Goal: Transaction & Acquisition: Subscribe to service/newsletter

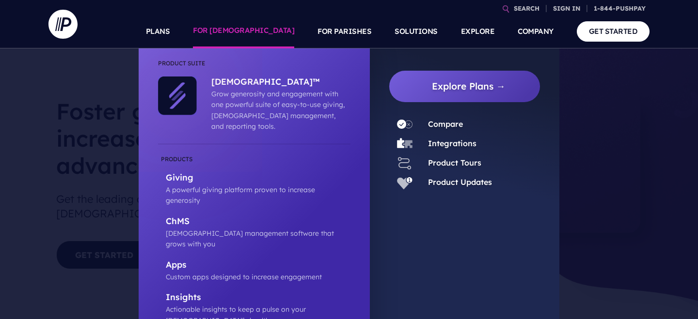
click at [288, 32] on link "FOR [DEMOGRAPHIC_DATA]" at bounding box center [243, 32] width 101 height 34
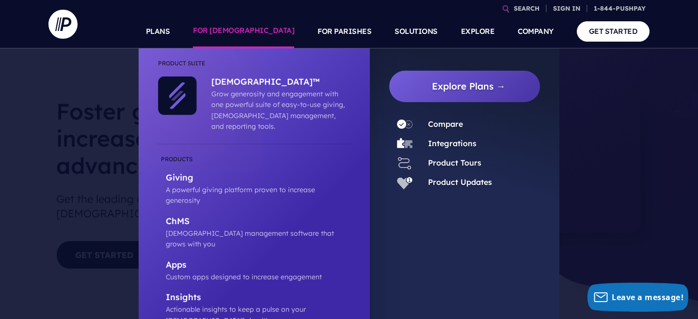
click at [290, 36] on link "FOR [DEMOGRAPHIC_DATA]" at bounding box center [243, 32] width 101 height 34
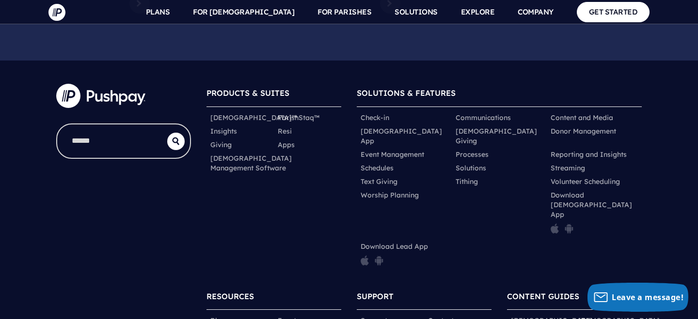
scroll to position [4819, 0]
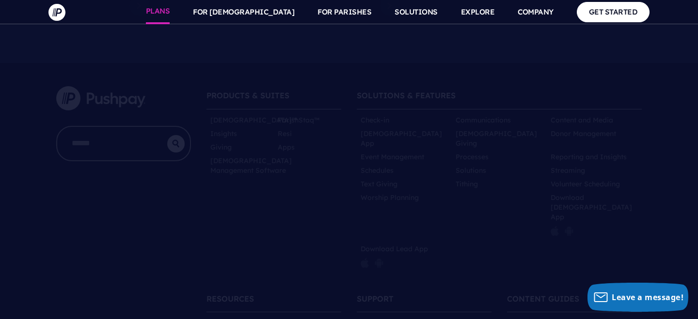
click at [170, 11] on link "PLANS" at bounding box center [158, 12] width 24 height 24
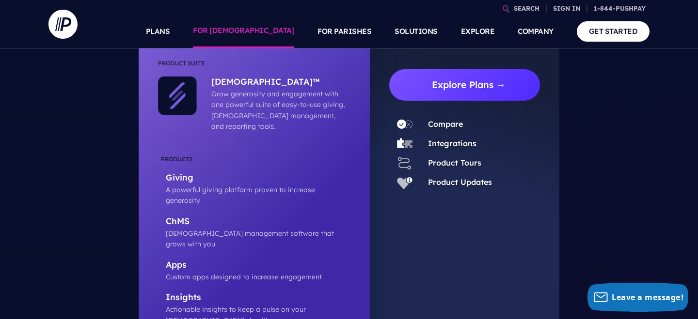
click at [448, 91] on link "Explore Plans →" at bounding box center [468, 84] width 143 height 31
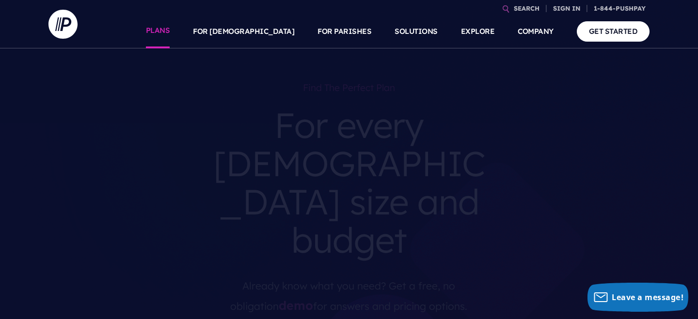
click at [170, 36] on link "PLANS" at bounding box center [158, 32] width 24 height 34
click at [611, 36] on link "GET STARTED" at bounding box center [613, 31] width 73 height 20
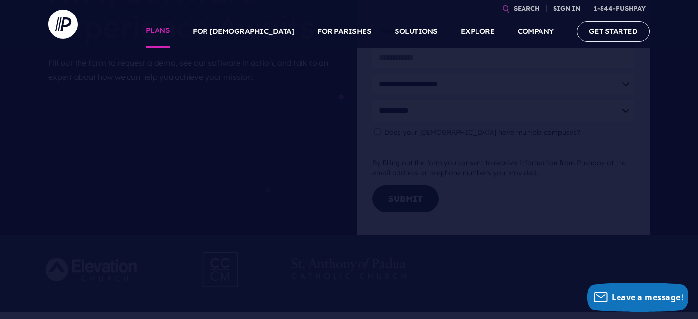
scroll to position [144, 0]
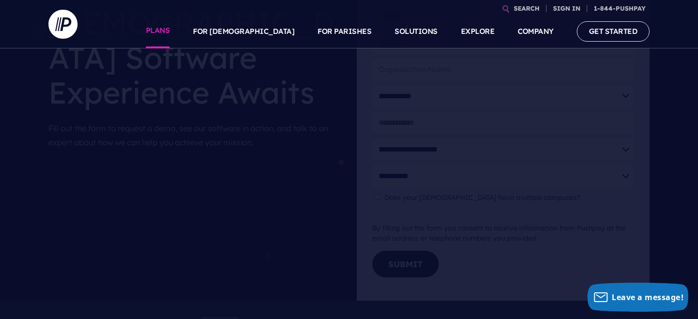
click at [170, 30] on link "PLANS" at bounding box center [158, 32] width 24 height 34
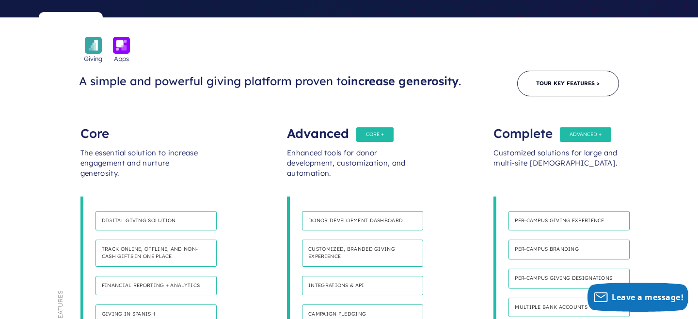
scroll to position [499, 0]
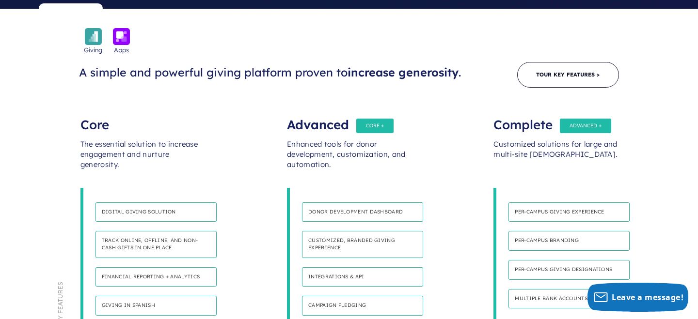
click at [157, 203] on h4 "Digital giving solution" at bounding box center [155, 213] width 121 height 20
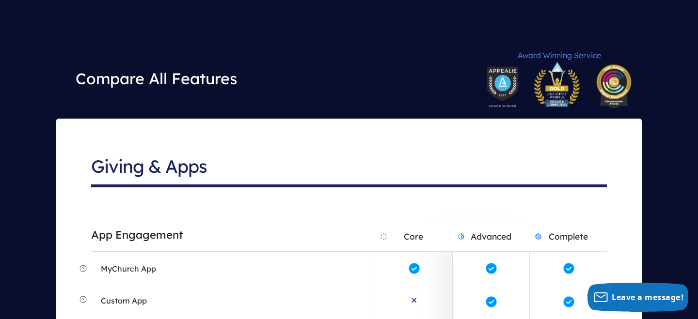
scroll to position [1700, 0]
